Goal: Task Accomplishment & Management: Manage account settings

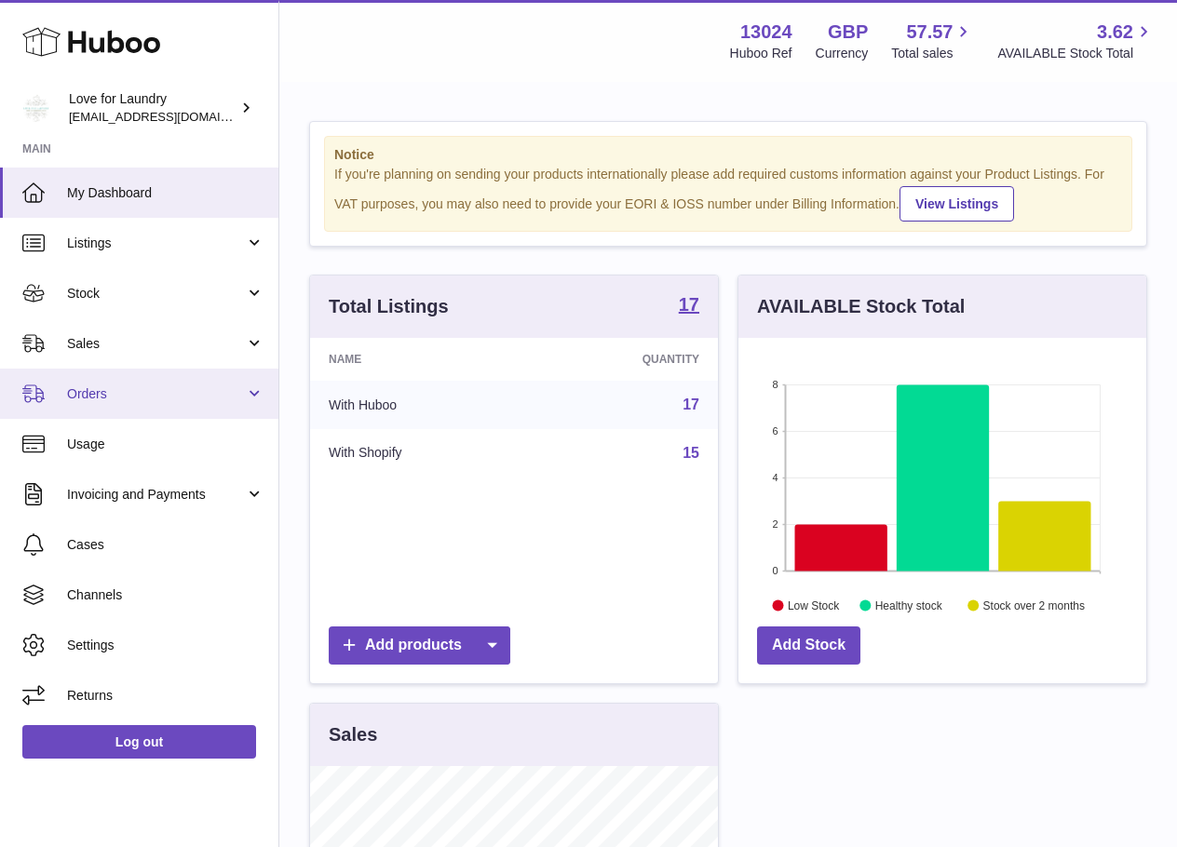
scroll to position [290, 408]
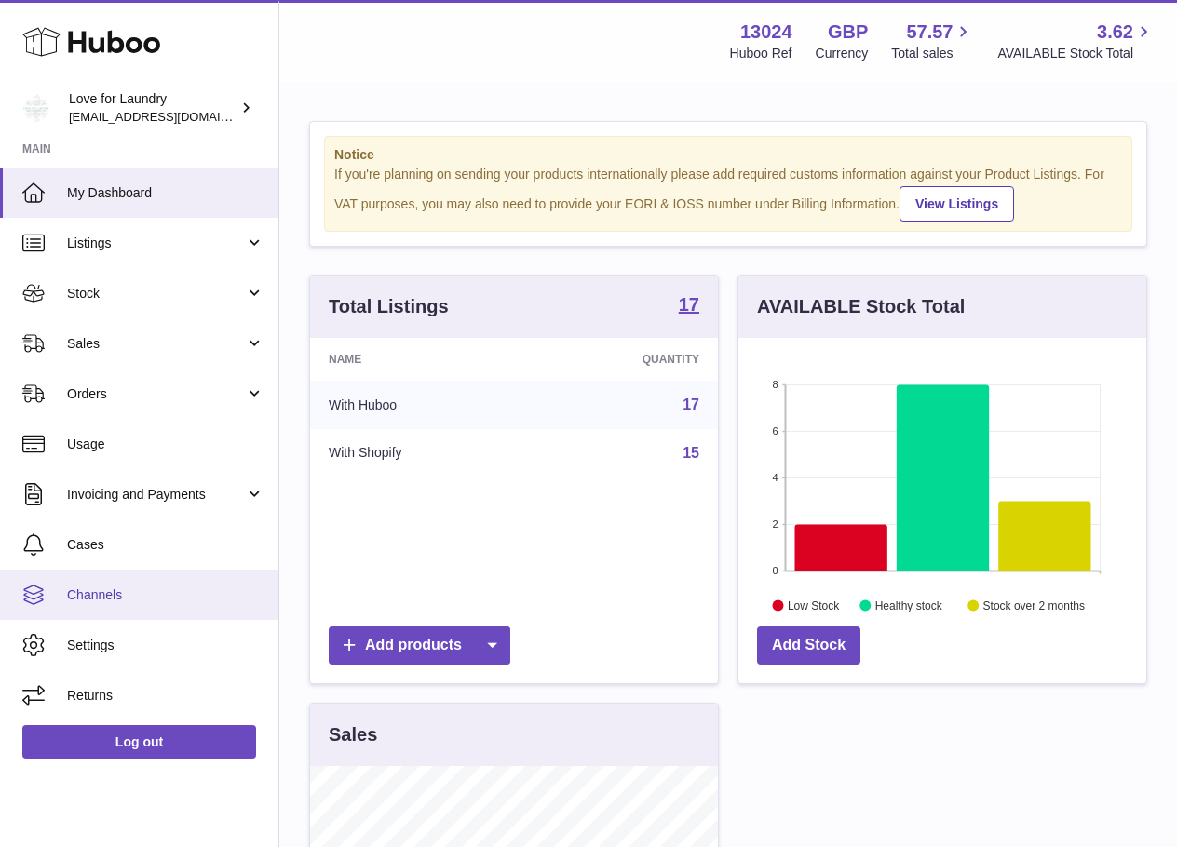
click at [171, 591] on span "Channels" at bounding box center [165, 596] width 197 height 18
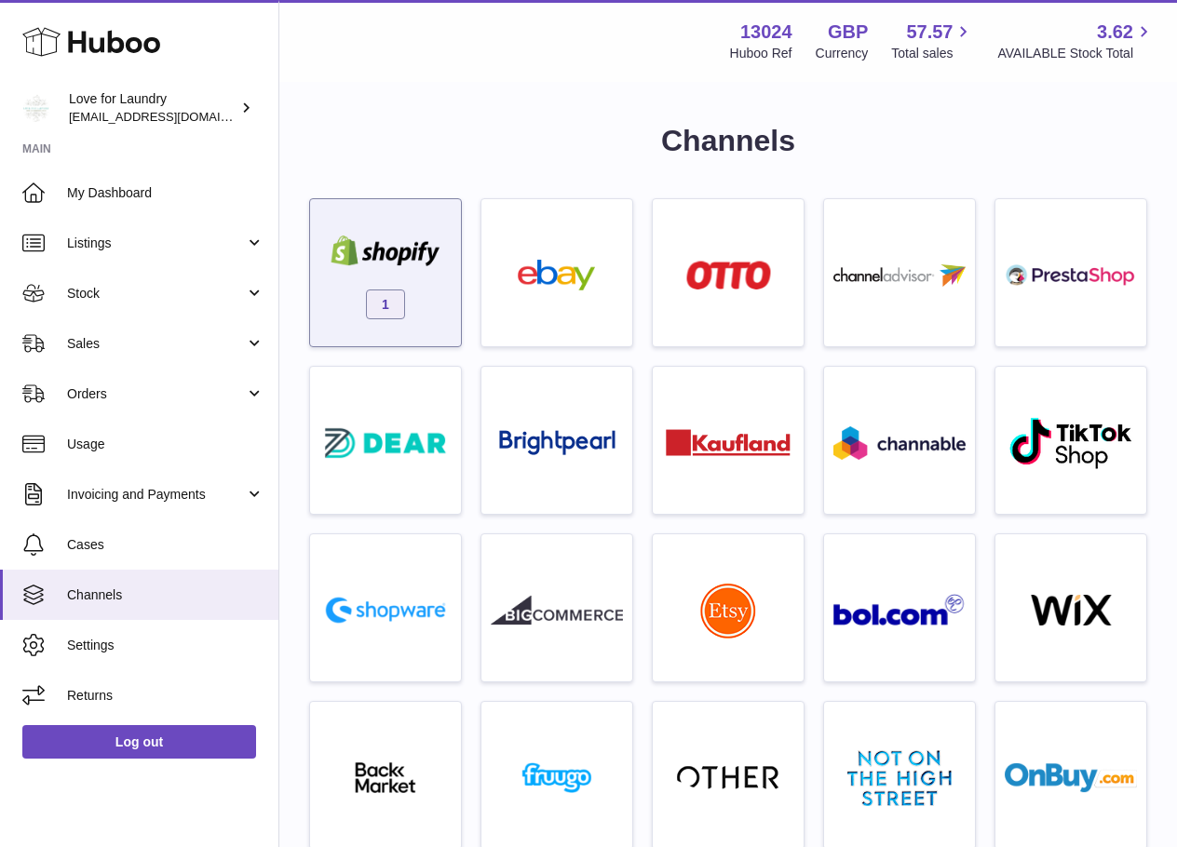
click at [412, 297] on div "1" at bounding box center [385, 277] width 132 height 119
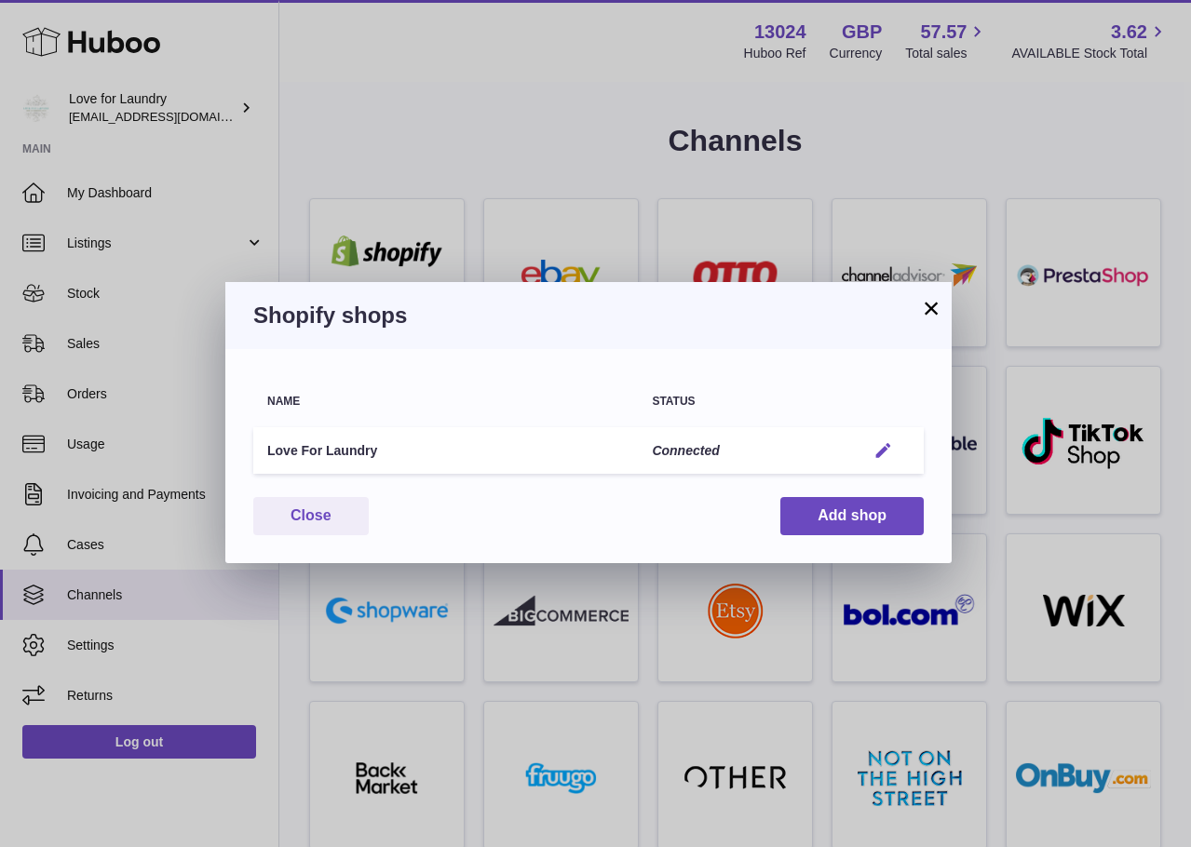
click at [871, 450] on button "Edit" at bounding box center [883, 451] width 34 height 20
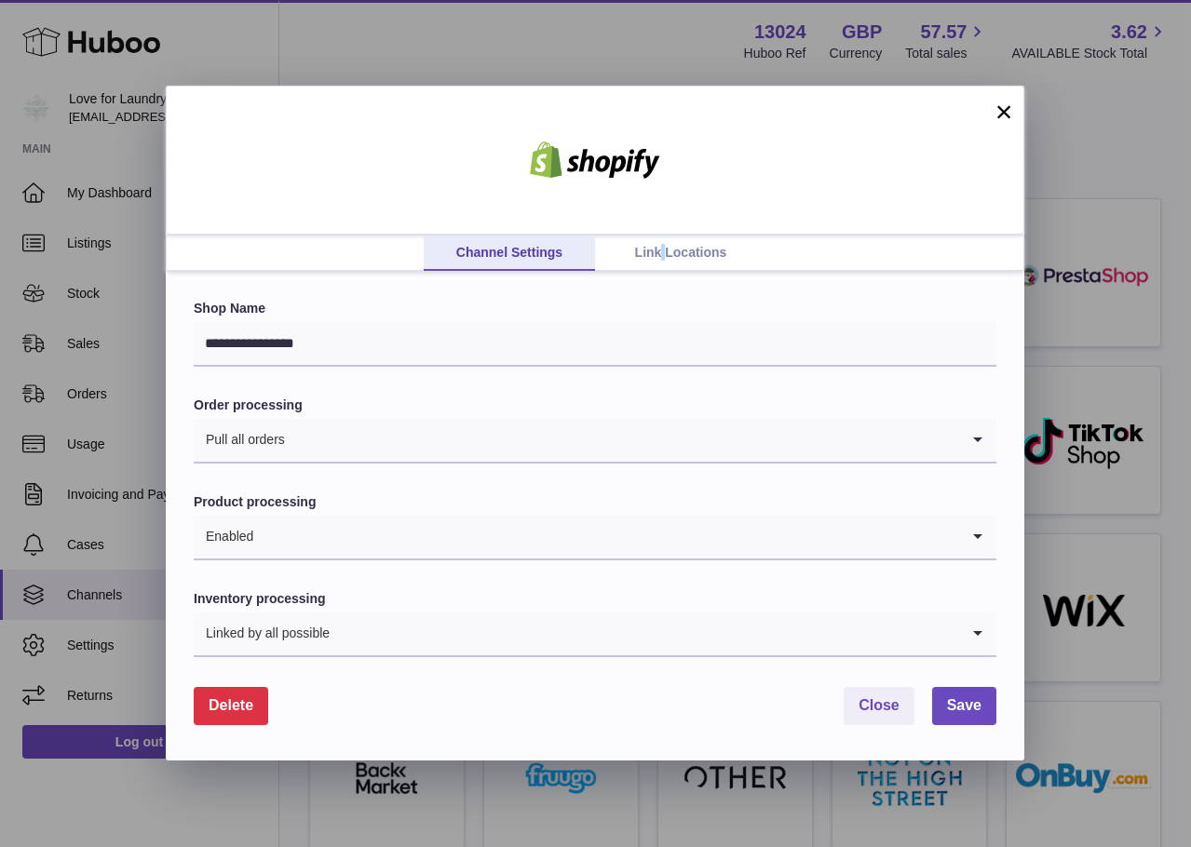
click at [663, 239] on link "Link Locations" at bounding box center [680, 253] width 171 height 35
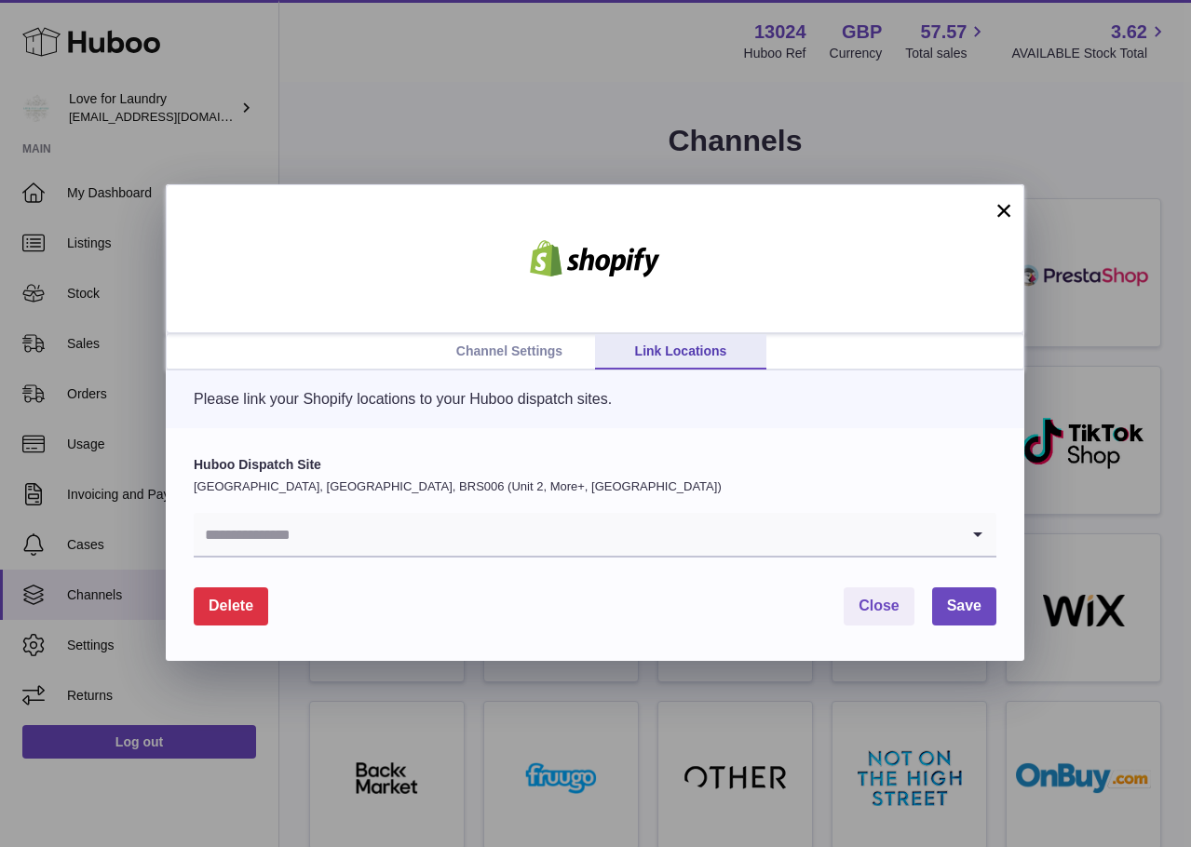
click at [886, 530] on input "Search for option" at bounding box center [576, 534] width 765 height 43
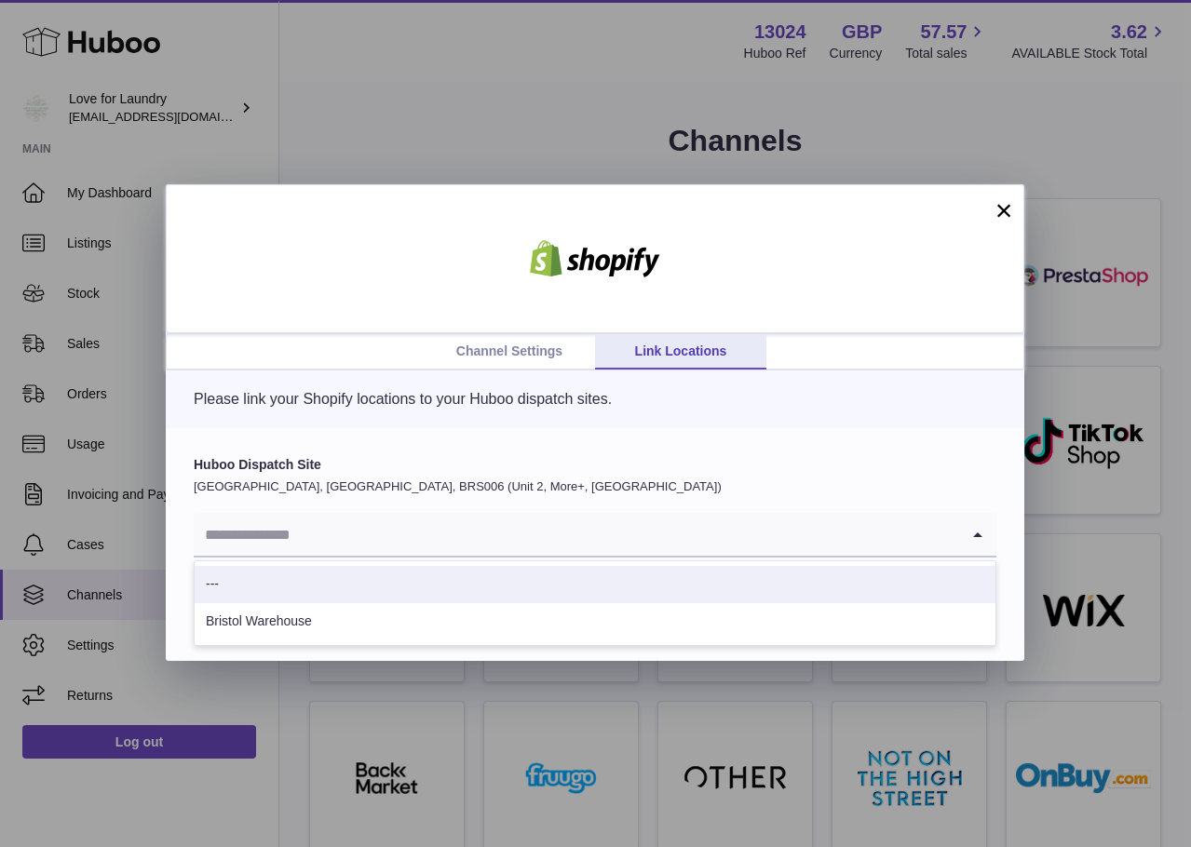
click at [277, 616] on li "Bristol Warehouse" at bounding box center [595, 621] width 801 height 37
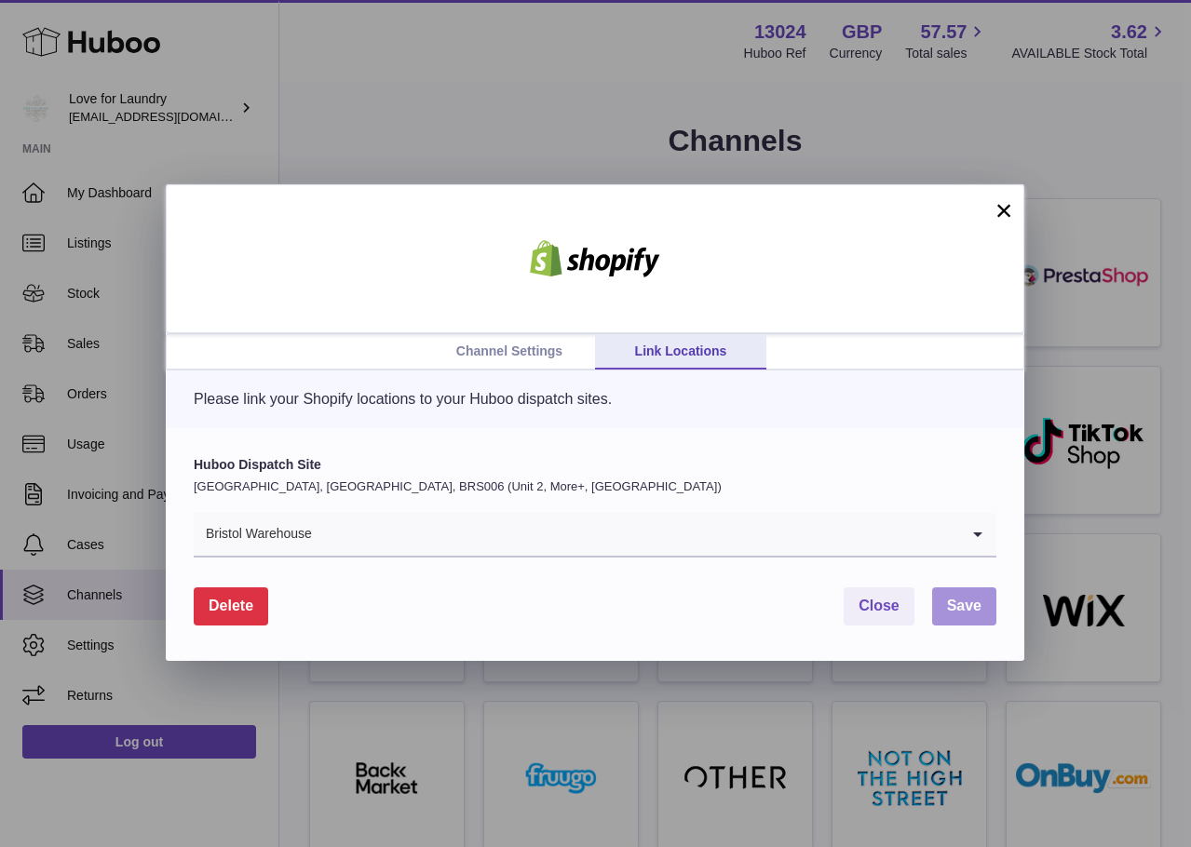
click at [989, 613] on button "Save" at bounding box center [964, 606] width 64 height 38
